Goal: Task Accomplishment & Management: Manage account settings

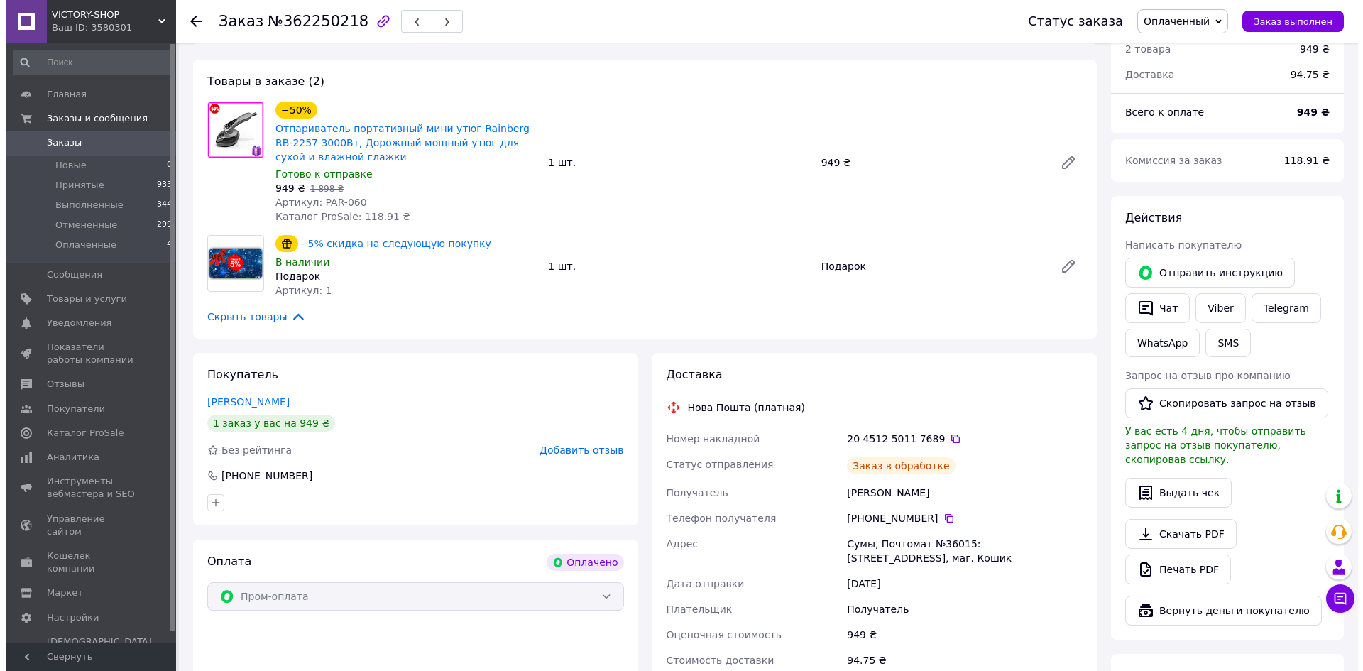
scroll to position [551, 0]
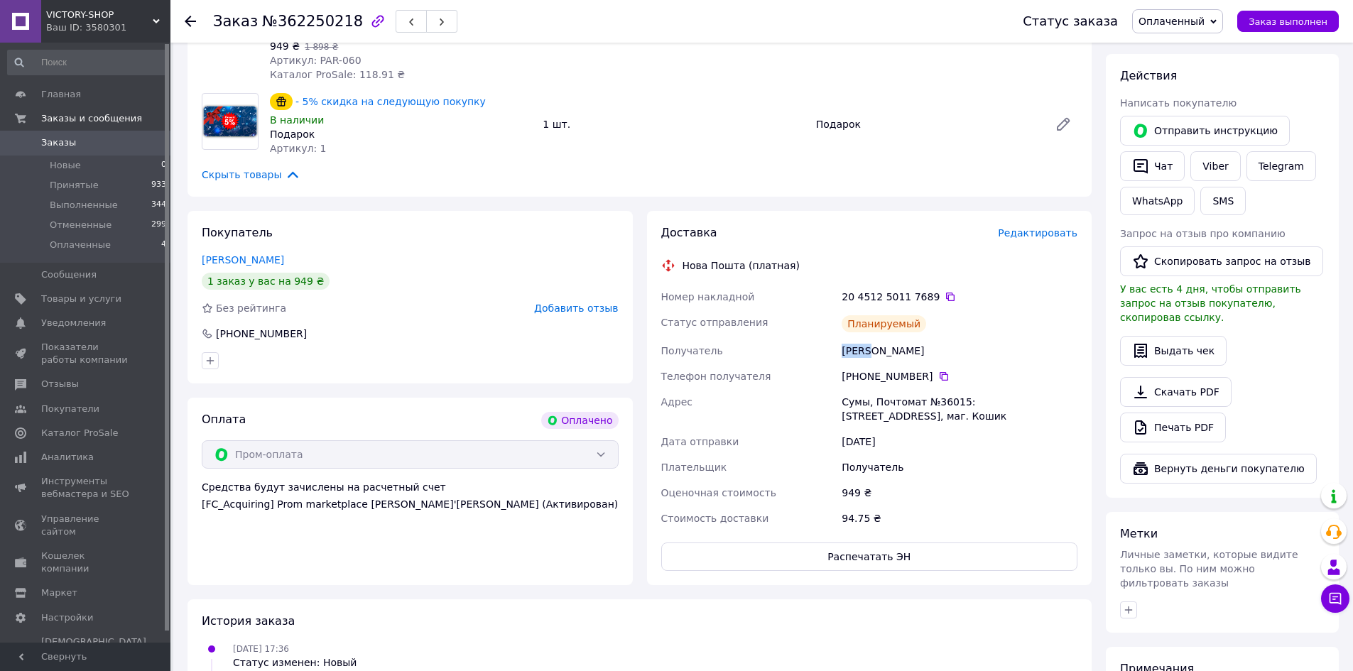
drag, startPoint x: 841, startPoint y: 344, endPoint x: 869, endPoint y: 351, distance: 29.5
click at [869, 351] on div "Номер накладной 20 4512 5011 7689   Статус отправления Планируемый Получатель […" at bounding box center [869, 407] width 422 height 247
copy div "Получатель [PERSON_NAME]"
click at [1044, 234] on span "Редактировать" at bounding box center [1038, 232] width 80 height 11
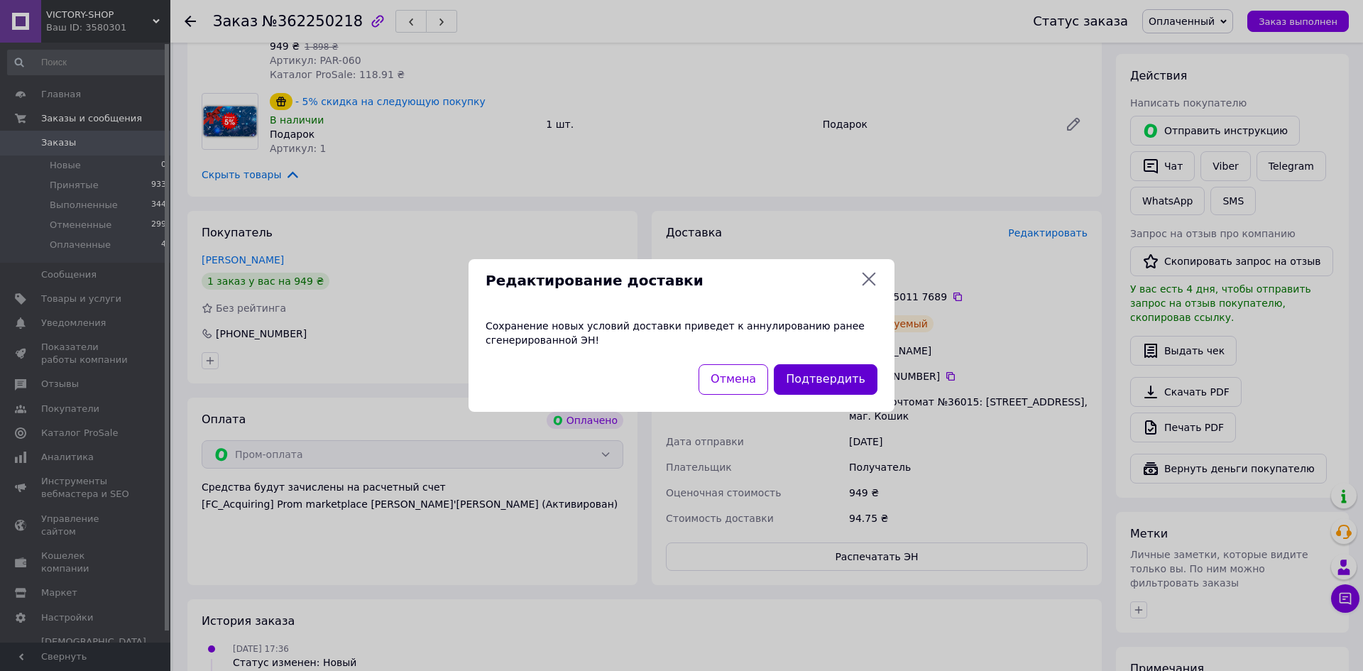
click at [838, 386] on button "Подтвердить" at bounding box center [826, 379] width 104 height 31
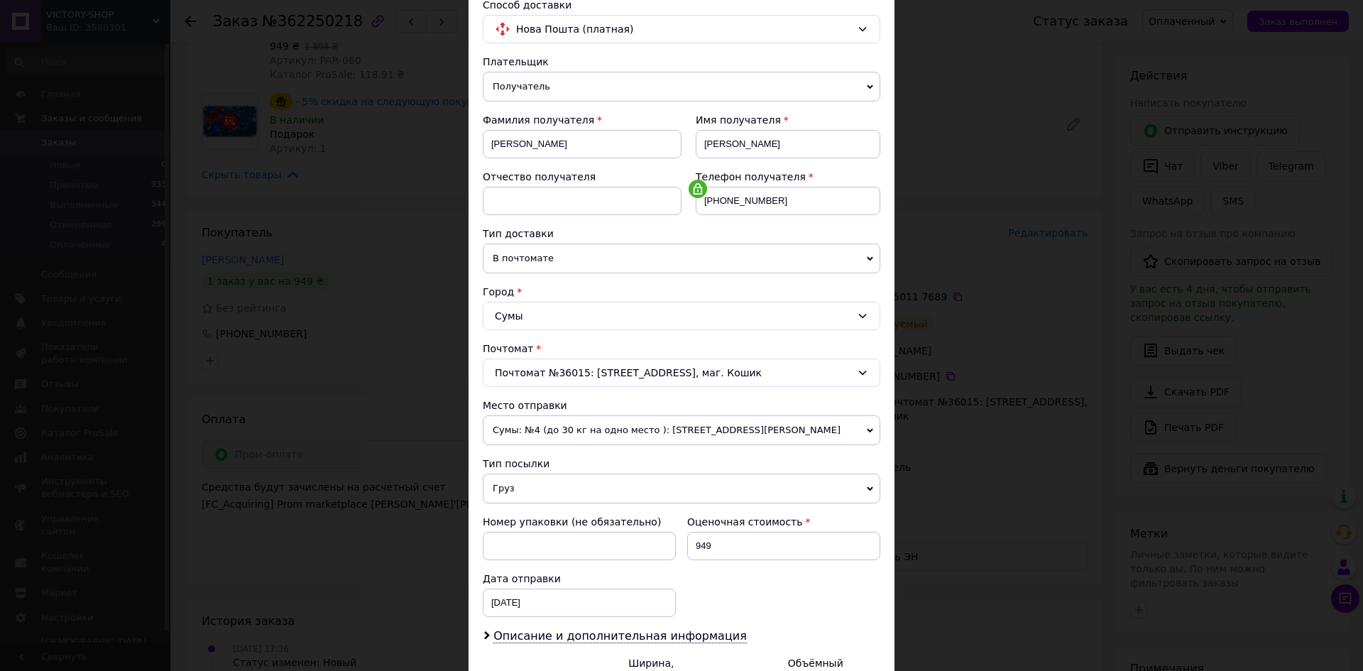
scroll to position [213, 0]
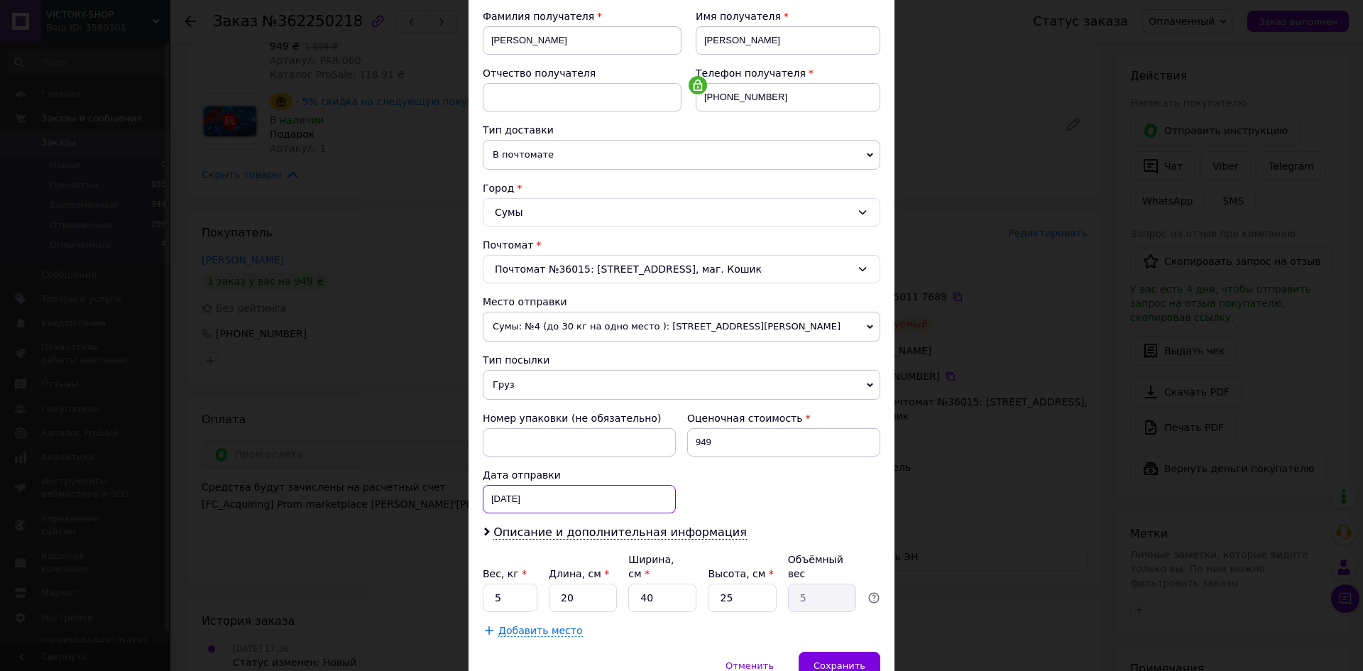
click at [571, 501] on div "[DATE] < 2025 > < Сентябрь > Пн Вт Ср Чт Пт Сб Вс 1 2 3 4 5 6 7 8 9 10 11 12 13…" at bounding box center [579, 499] width 193 height 28
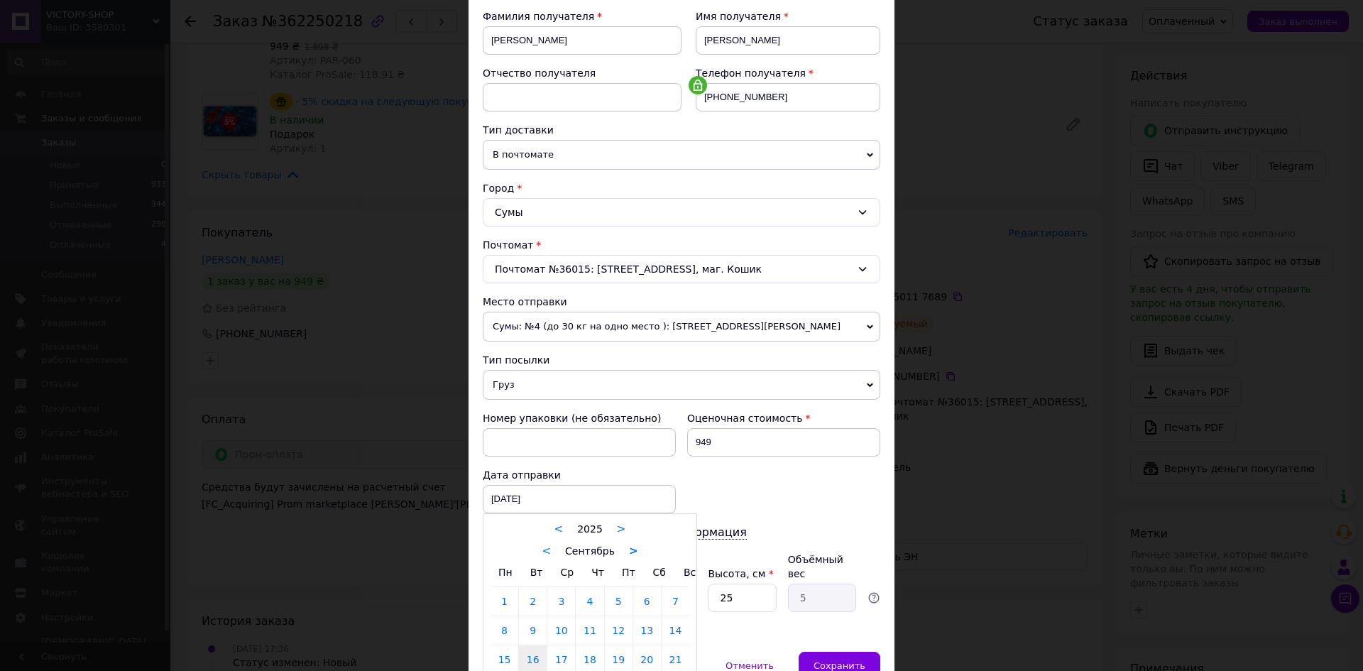
click at [629, 552] on link ">" at bounding box center [633, 551] width 9 height 13
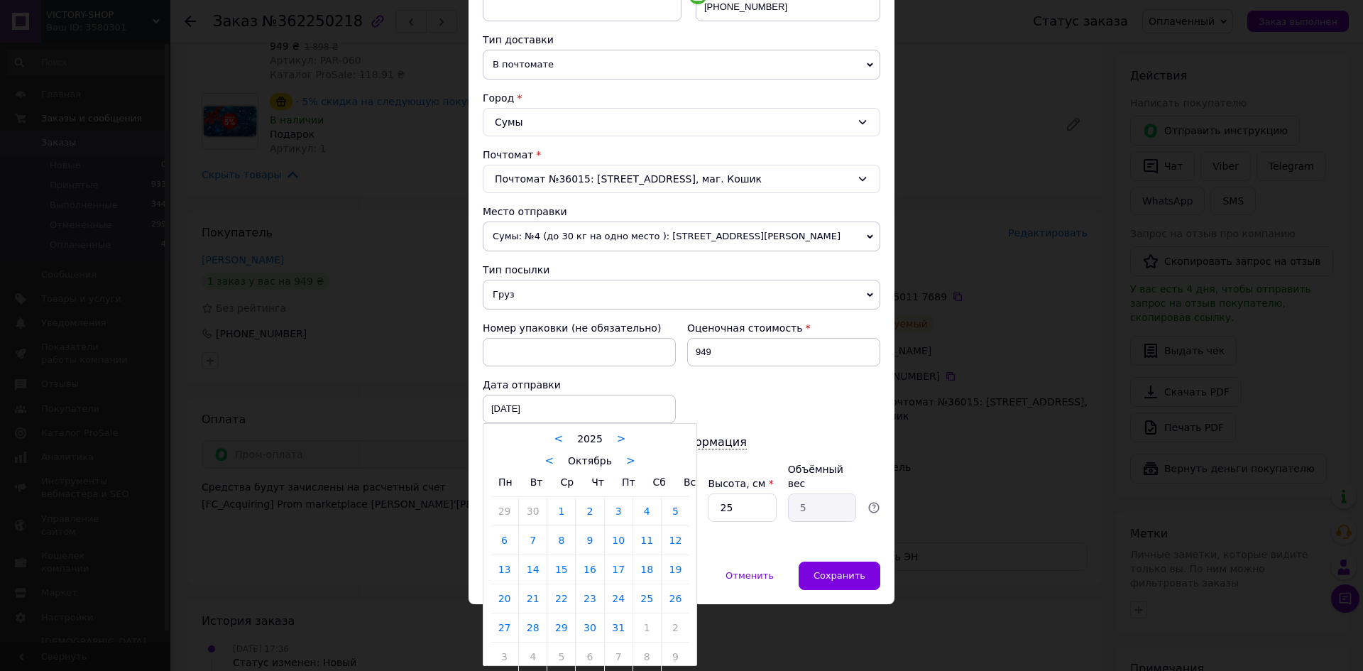
click at [665, 599] on link "26" at bounding box center [676, 598] width 28 height 28
type input "[DATE]"
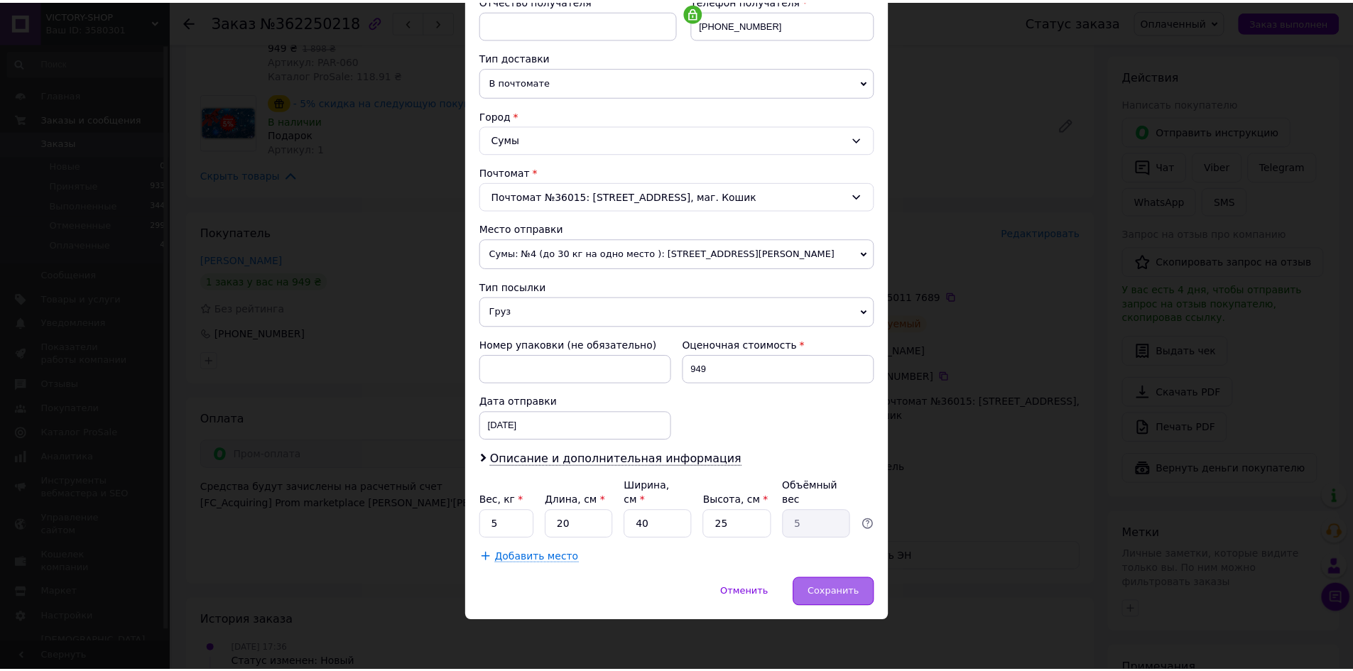
scroll to position [272, 0]
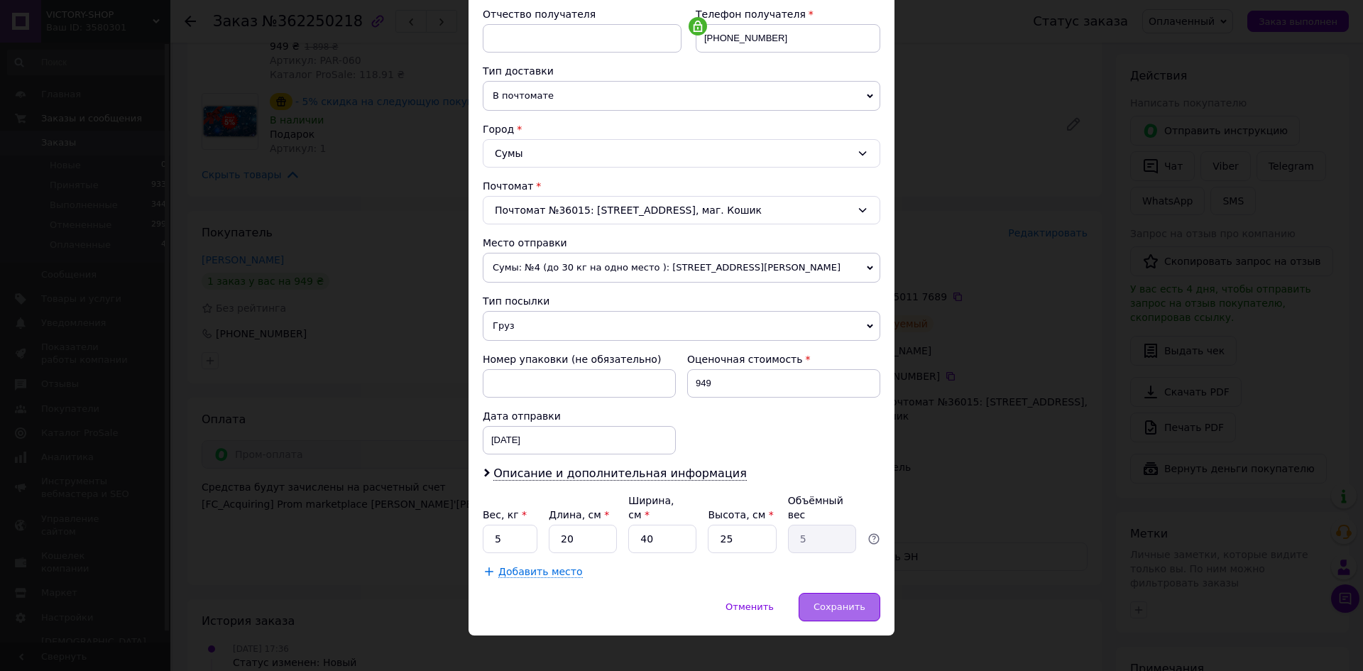
click at [859, 599] on div "Сохранить" at bounding box center [840, 607] width 82 height 28
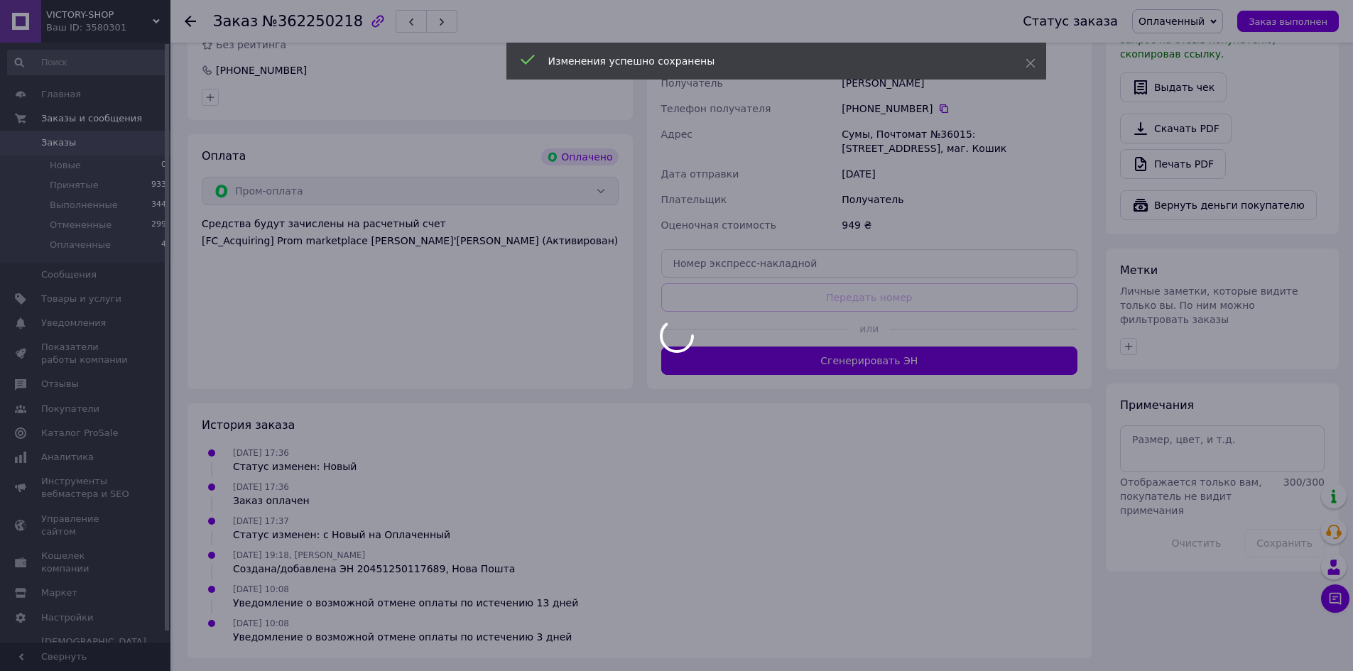
scroll to position [815, 0]
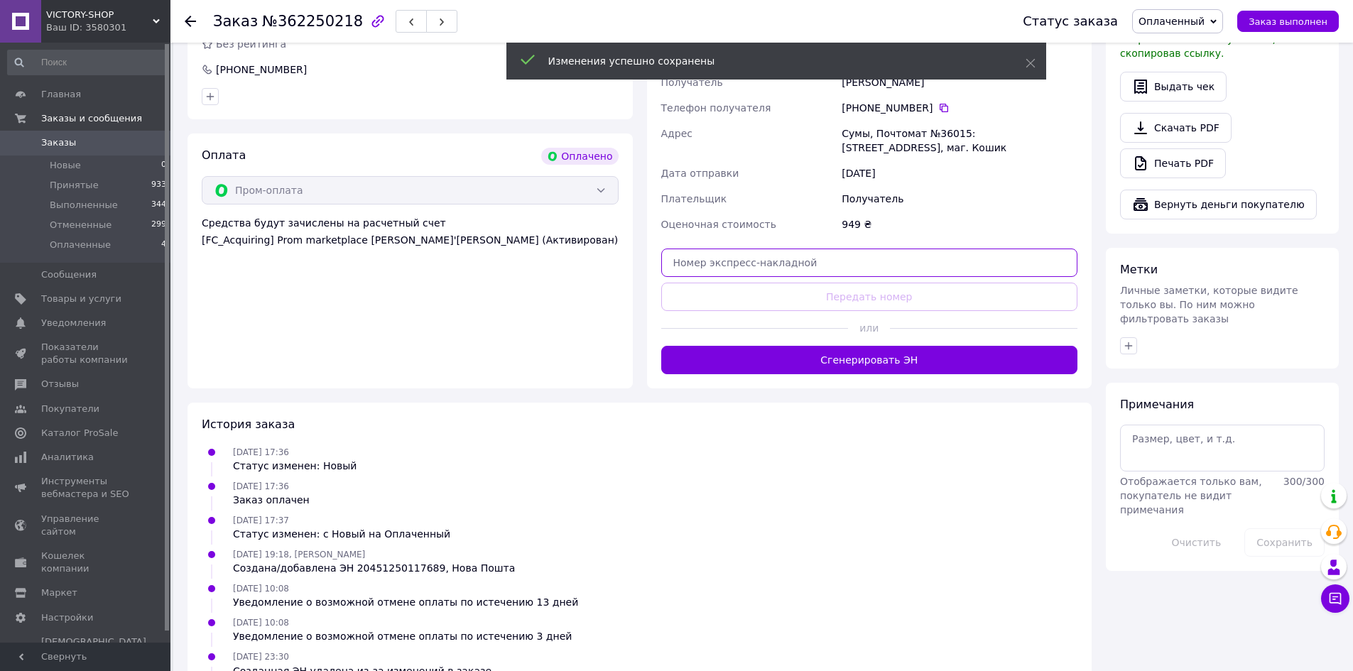
click at [717, 263] on input "text" at bounding box center [869, 263] width 417 height 28
paste input "20451250517627"
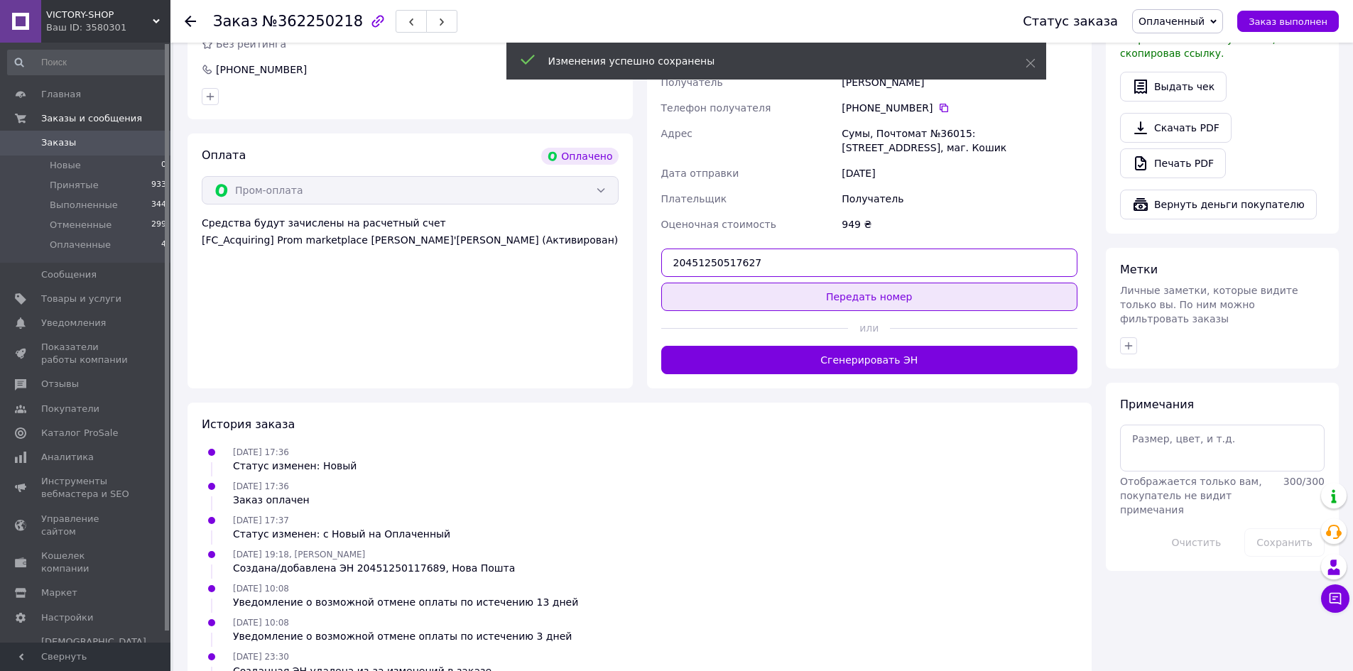
type input "20451250517627"
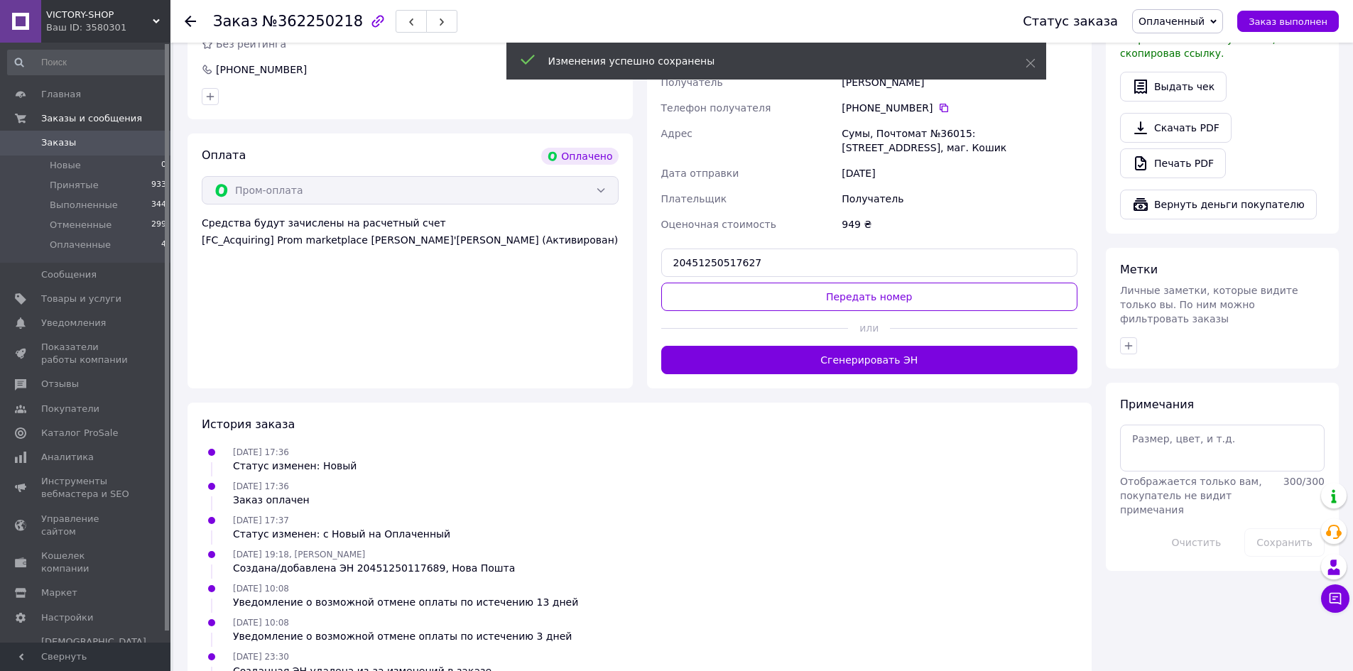
click at [785, 300] on button "Передать номер" at bounding box center [869, 297] width 417 height 28
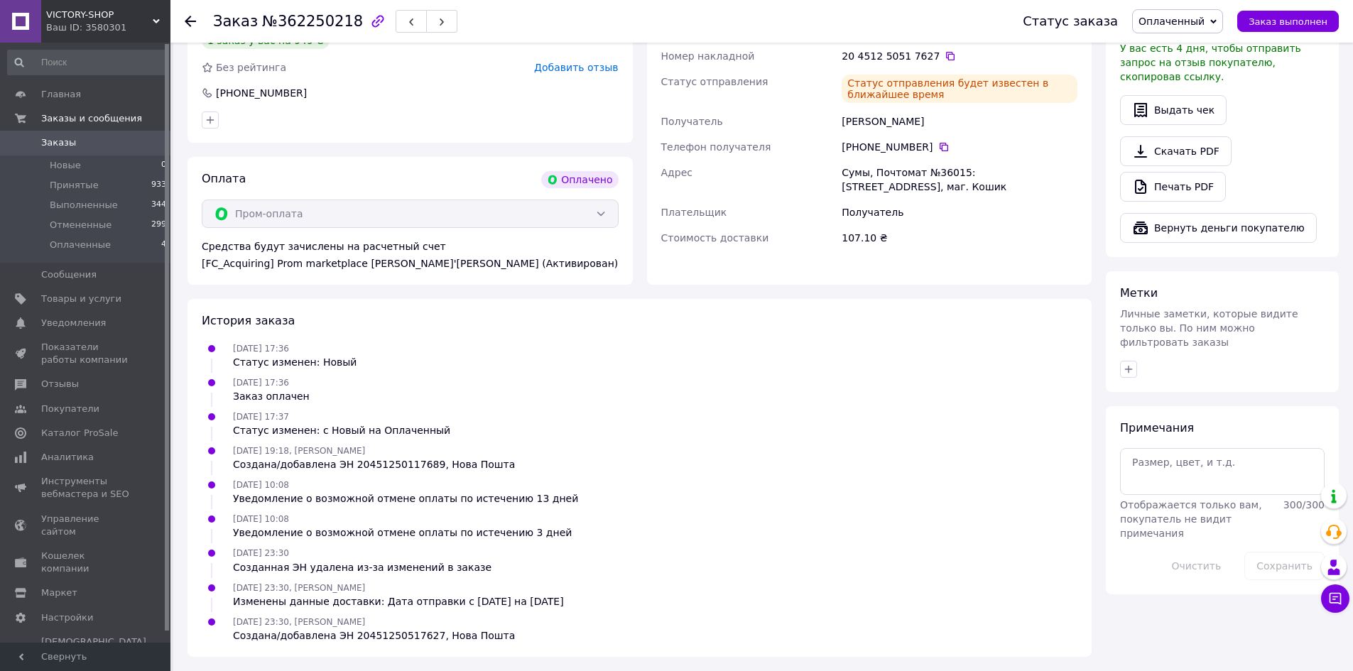
scroll to position [790, 0]
